Goal: Task Accomplishment & Management: Use online tool/utility

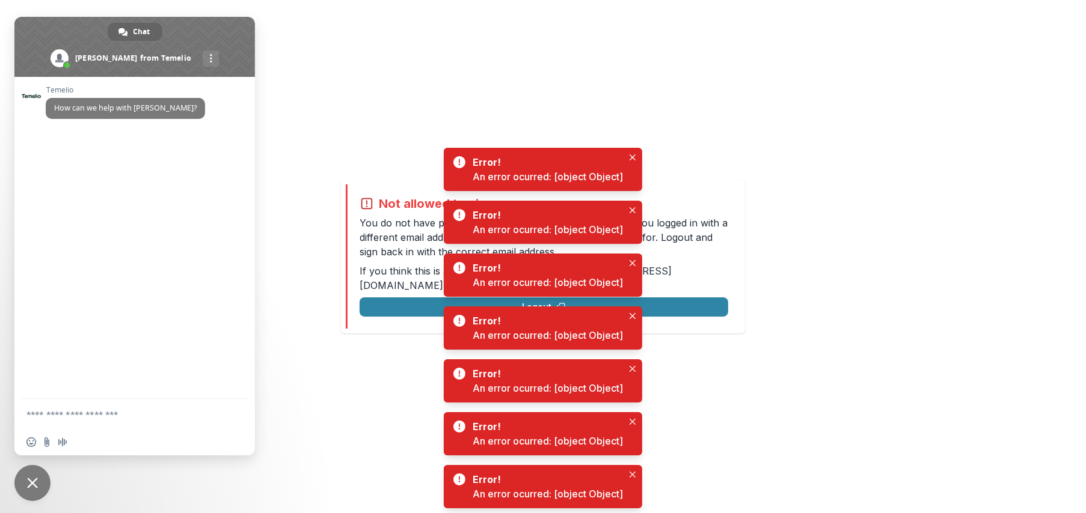
click at [32, 486] on span "Close chat" at bounding box center [32, 483] width 11 height 11
click at [32, 488] on span "Close chat" at bounding box center [32, 483] width 11 height 11
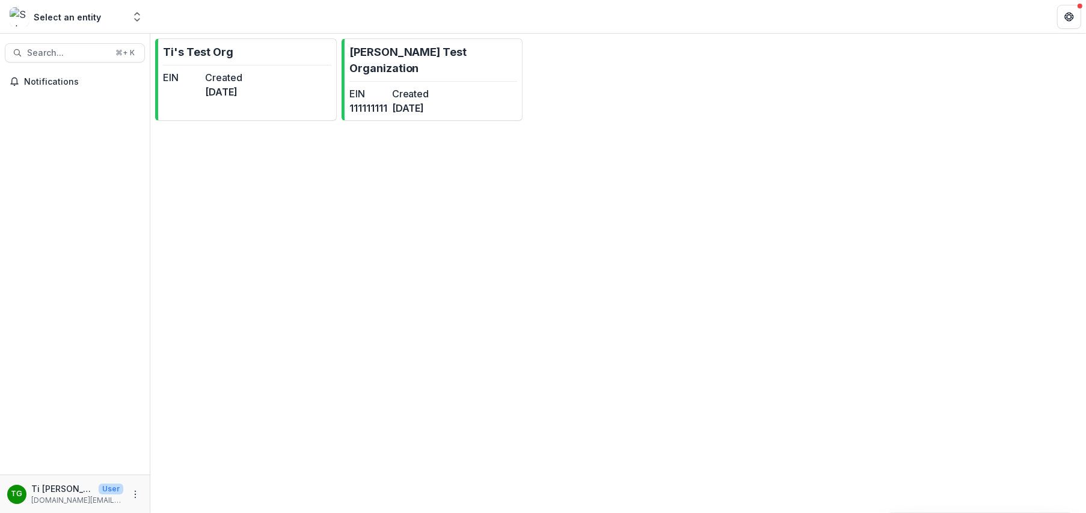
click at [113, 23] on div "Select an entity" at bounding box center [67, 16] width 114 height 19
click at [135, 15] on icon "Open entity switcher" at bounding box center [137, 17] width 12 height 12
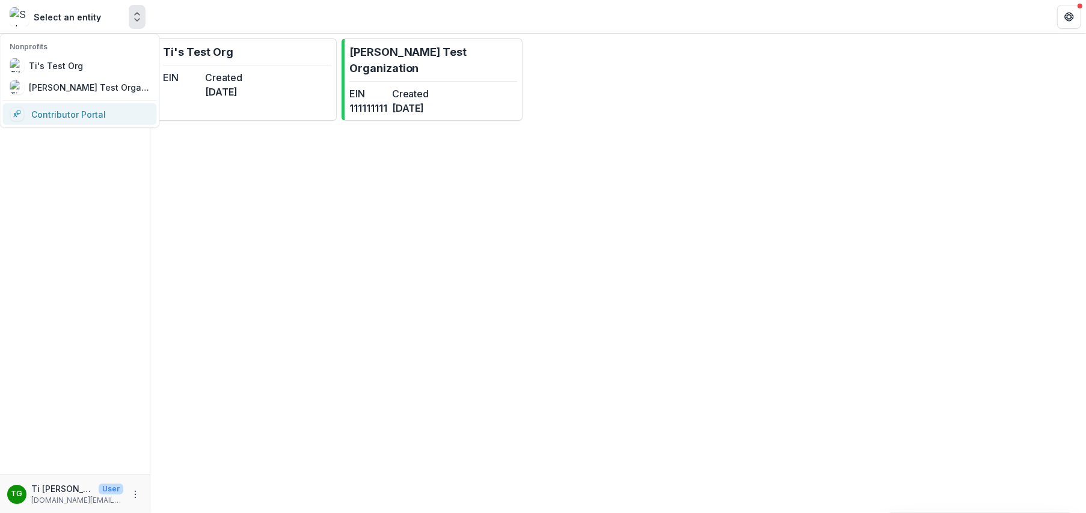
click at [82, 115] on link "Contributor Portal" at bounding box center [79, 114] width 154 height 22
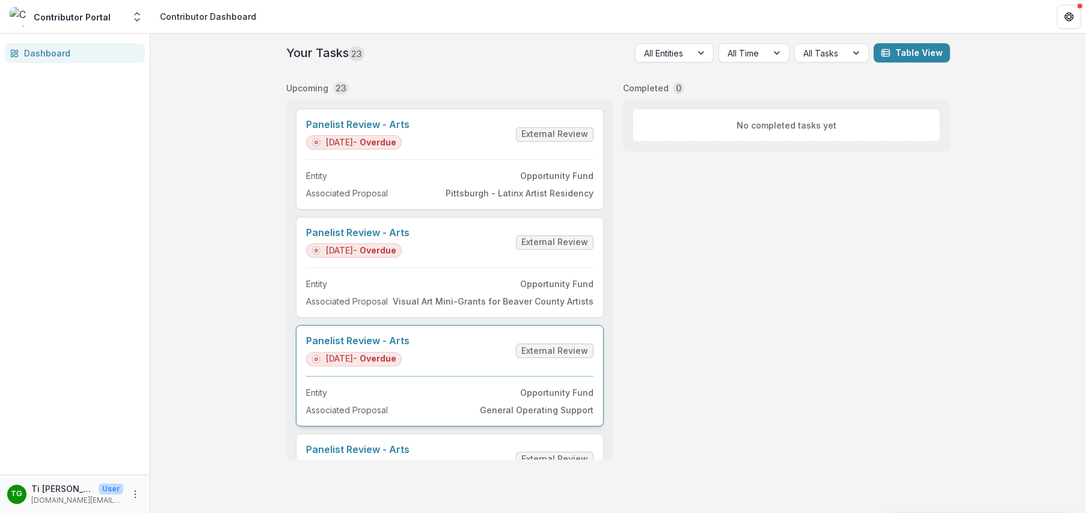
click at [340, 336] on link "Panelist Review - Arts" at bounding box center [357, 341] width 103 height 11
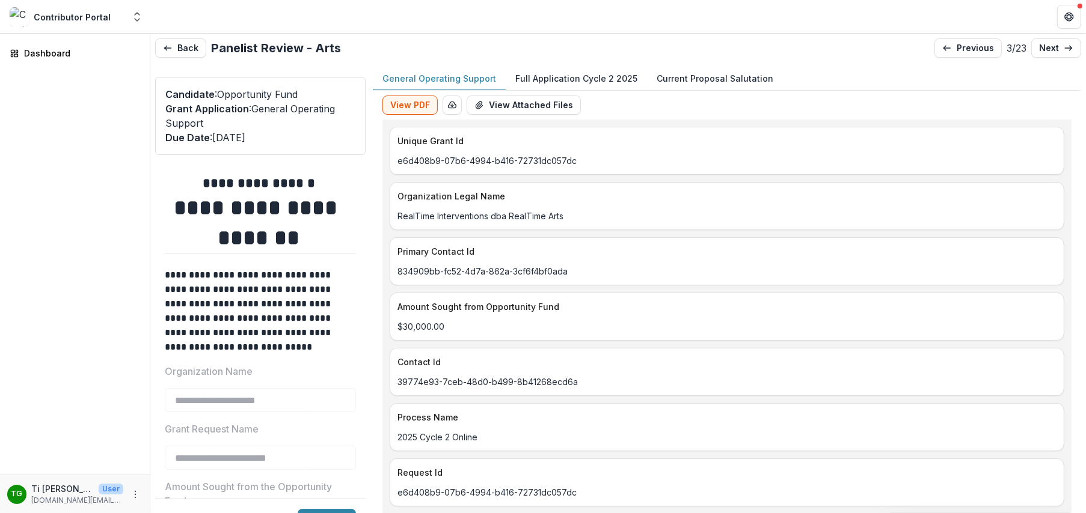
click at [595, 82] on p "Full Application Cycle 2 2025" at bounding box center [576, 78] width 122 height 13
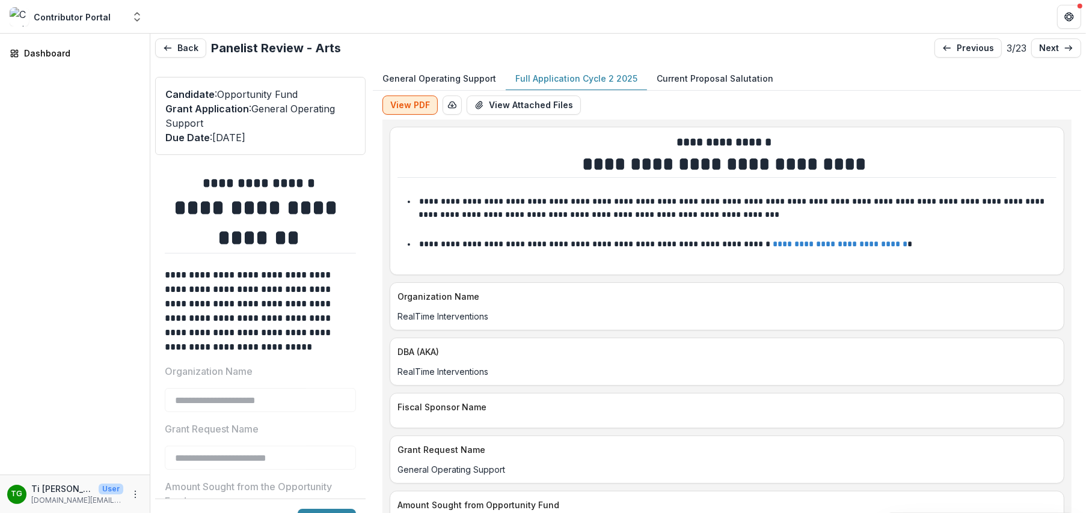
click at [423, 103] on button "View PDF" at bounding box center [409, 105] width 55 height 19
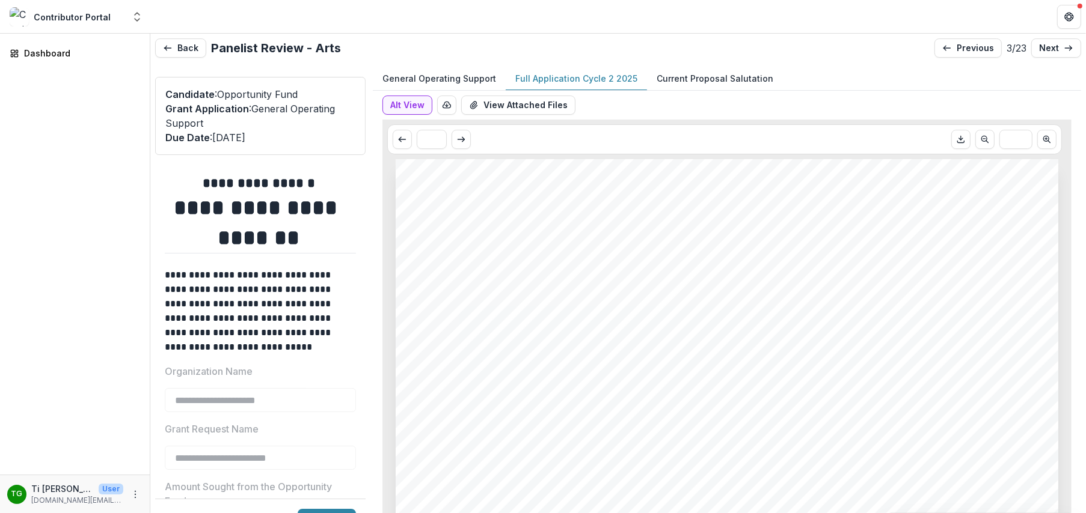
click at [599, 75] on p "Full Application Cycle 2 2025" at bounding box center [576, 78] width 122 height 13
click at [443, 78] on p "General Operating Support" at bounding box center [439, 78] width 114 height 13
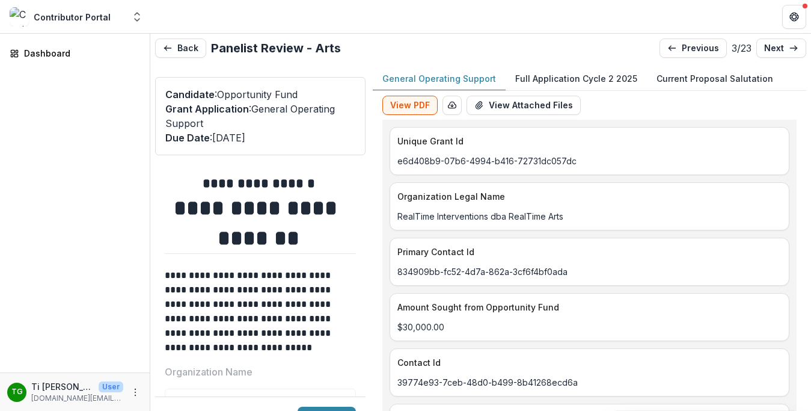
click at [307, 25] on header at bounding box center [480, 16] width 661 height 33
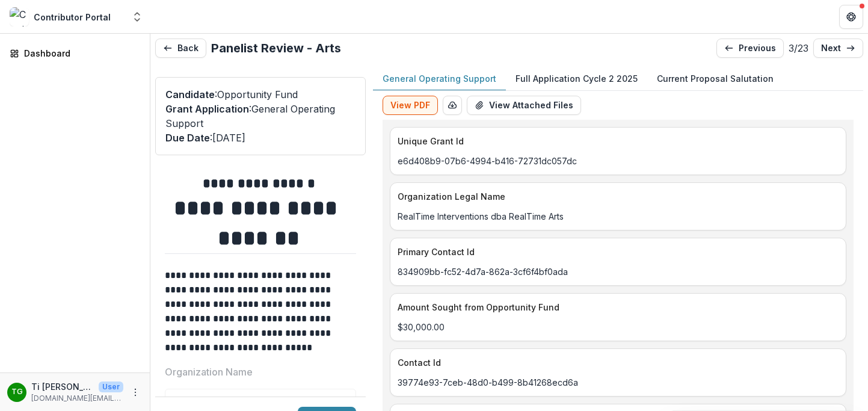
click at [602, 82] on p "Full Application Cycle 2 2025" at bounding box center [576, 78] width 122 height 13
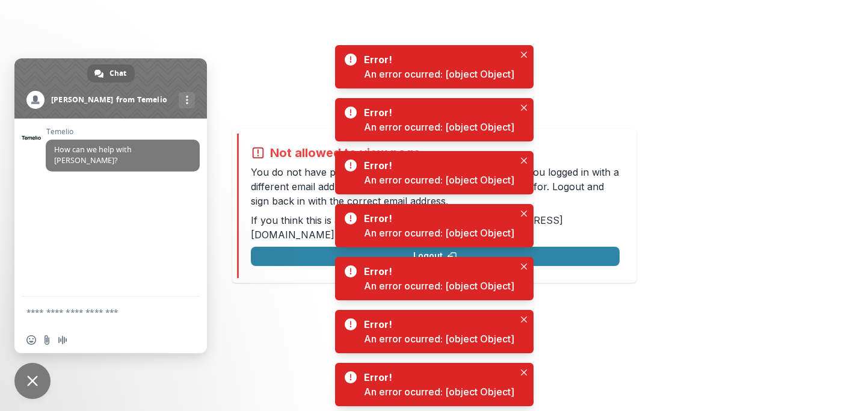
click at [35, 385] on span "Close chat" at bounding box center [32, 380] width 11 height 11
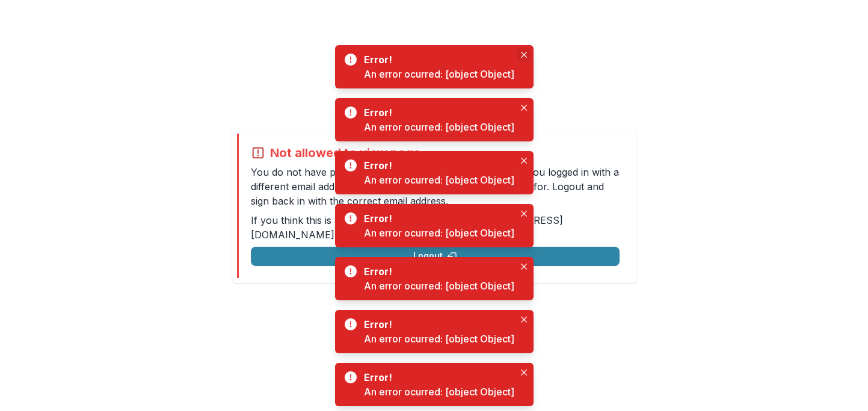
click at [525, 52] on icon "Close" at bounding box center [524, 55] width 6 height 6
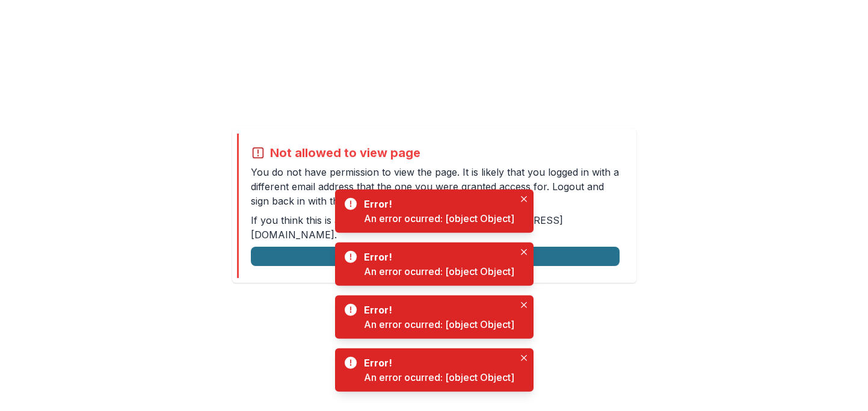
click at [318, 247] on button "Logout" at bounding box center [435, 256] width 369 height 19
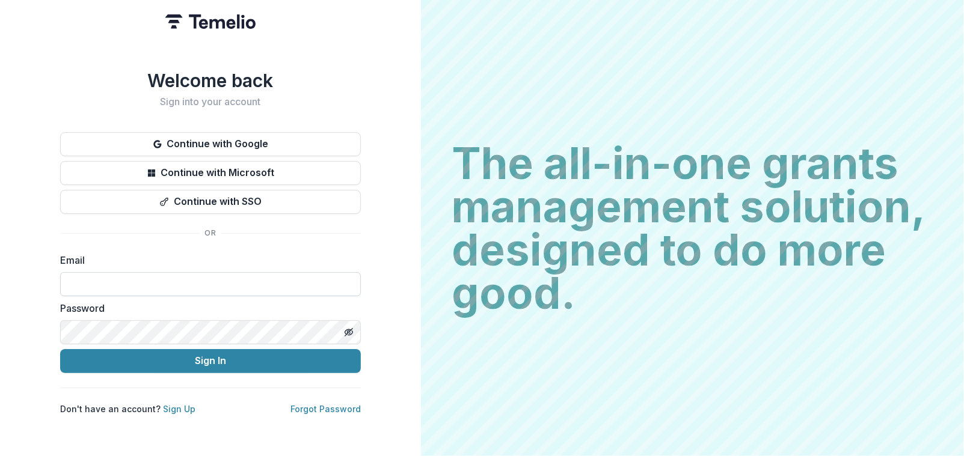
click at [236, 287] on input at bounding box center [210, 284] width 301 height 24
type input "**********"
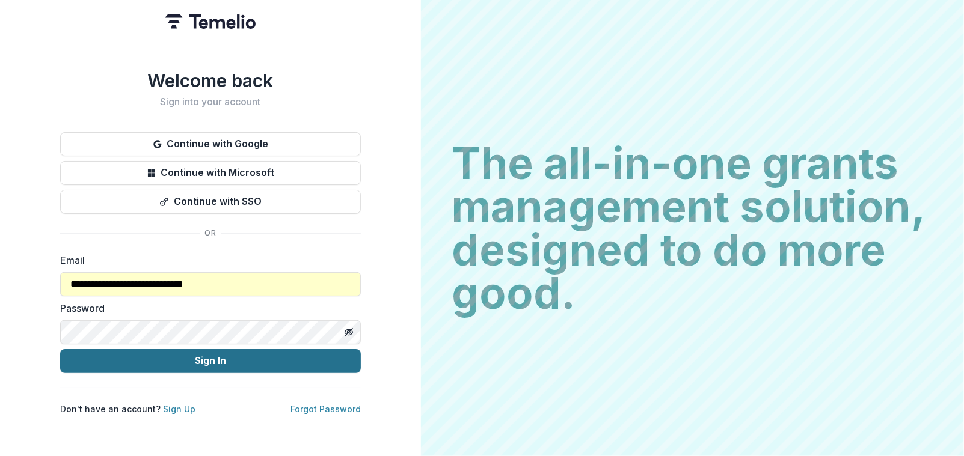
click at [165, 363] on button "Sign In" at bounding box center [210, 361] width 301 height 24
